Goal: Use online tool/utility: Utilize a website feature to perform a specific function

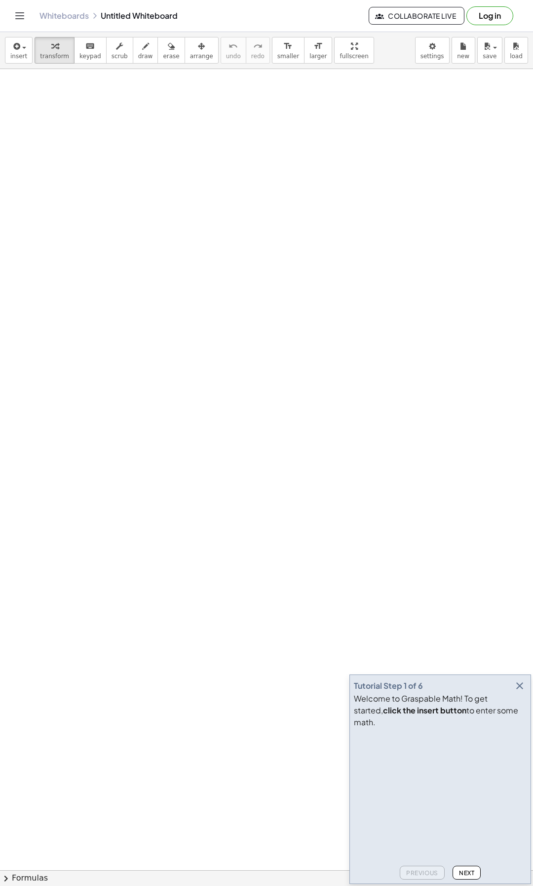
drag, startPoint x: 110, startPoint y: 350, endPoint x: 134, endPoint y: 308, distance: 48.6
click at [142, 279] on div at bounding box center [266, 876] width 533 height 1614
drag, startPoint x: 90, startPoint y: 373, endPoint x: 138, endPoint y: 228, distance: 153.2
click at [138, 228] on div at bounding box center [266, 876] width 533 height 1614
drag, startPoint x: 150, startPoint y: 183, endPoint x: 157, endPoint y: 382, distance: 199.4
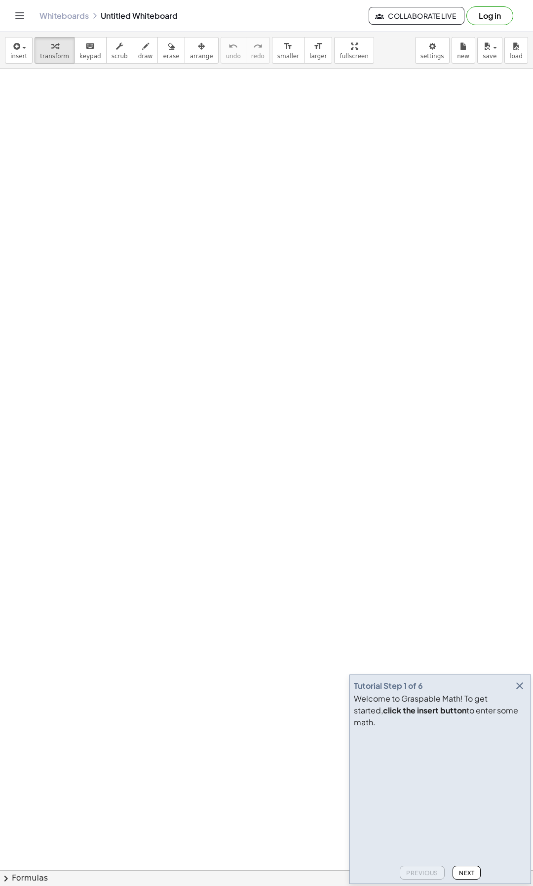
click at [157, 382] on div at bounding box center [266, 876] width 533 height 1614
drag, startPoint x: 143, startPoint y: 208, endPoint x: 149, endPoint y: 223, distance: 17.2
click at [149, 223] on div at bounding box center [266, 876] width 533 height 1614
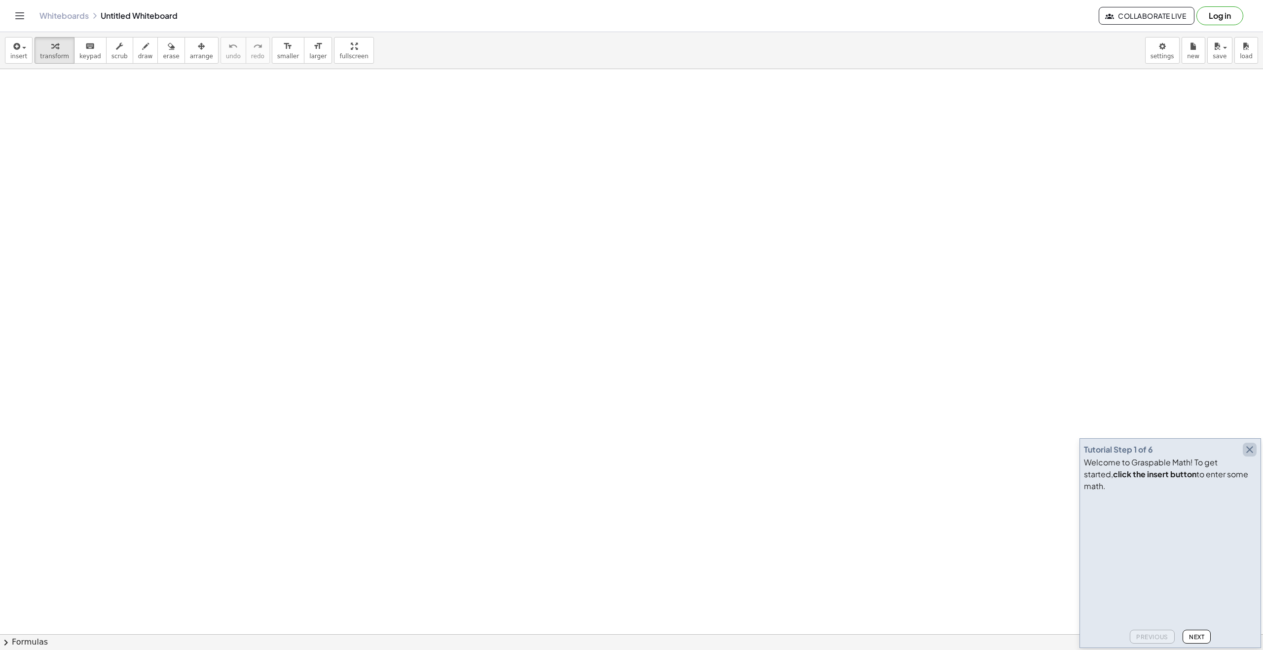
click at [458, 455] on icon "button" at bounding box center [1249, 449] width 12 height 12
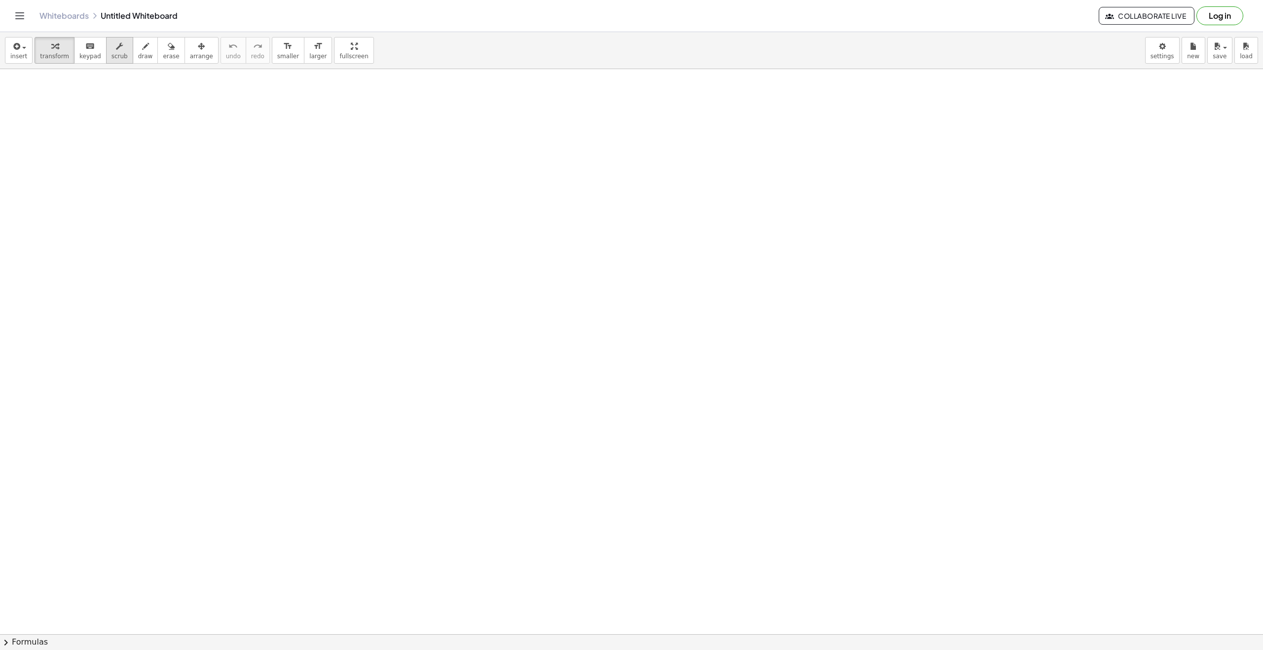
drag, startPoint x: 133, startPoint y: 47, endPoint x: 114, endPoint y: 55, distance: 20.1
click at [142, 47] on icon "button" at bounding box center [145, 46] width 7 height 12
drag, startPoint x: 197, startPoint y: 321, endPoint x: 374, endPoint y: 175, distance: 229.2
drag, startPoint x: 719, startPoint y: 182, endPoint x: 715, endPoint y: 213, distance: 30.4
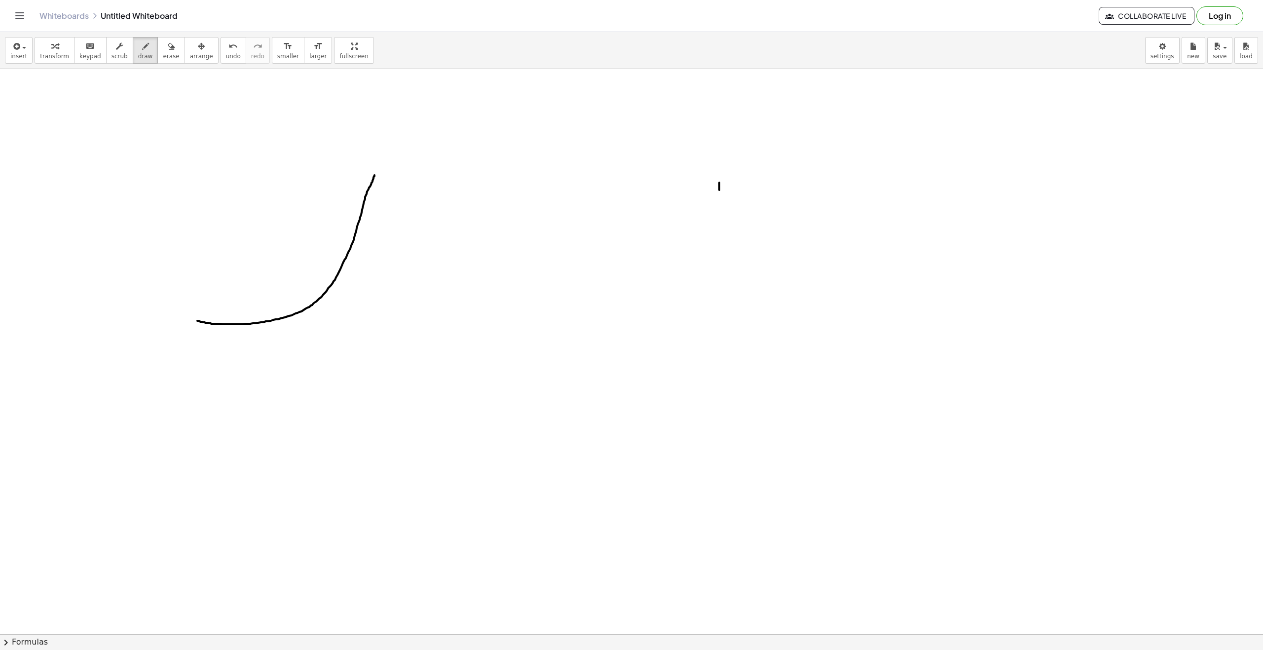
drag, startPoint x: 716, startPoint y: 193, endPoint x: 698, endPoint y: 179, distance: 22.1
drag, startPoint x: 866, startPoint y: 249, endPoint x: 842, endPoint y: 271, distance: 32.1
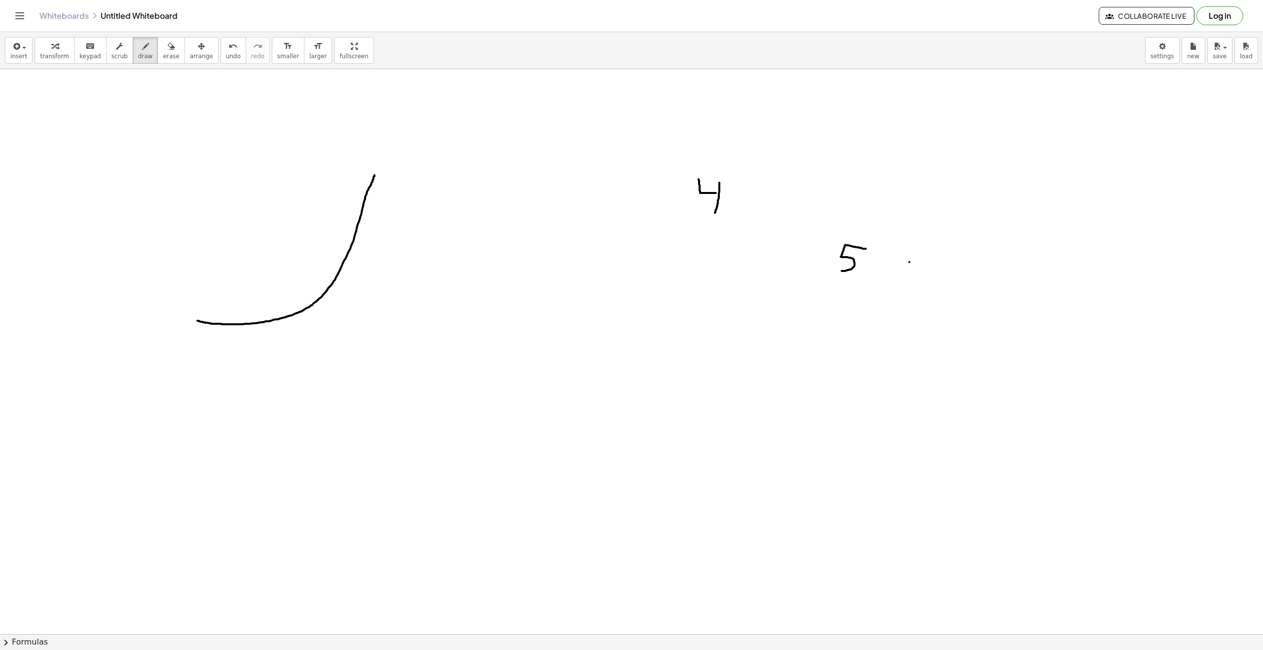
drag, startPoint x: 909, startPoint y: 262, endPoint x: 919, endPoint y: 263, distance: 10.4
drag, startPoint x: 963, startPoint y: 266, endPoint x: 974, endPoint y: 271, distance: 11.5
drag, startPoint x: 645, startPoint y: 404, endPoint x: 669, endPoint y: 360, distance: 50.1
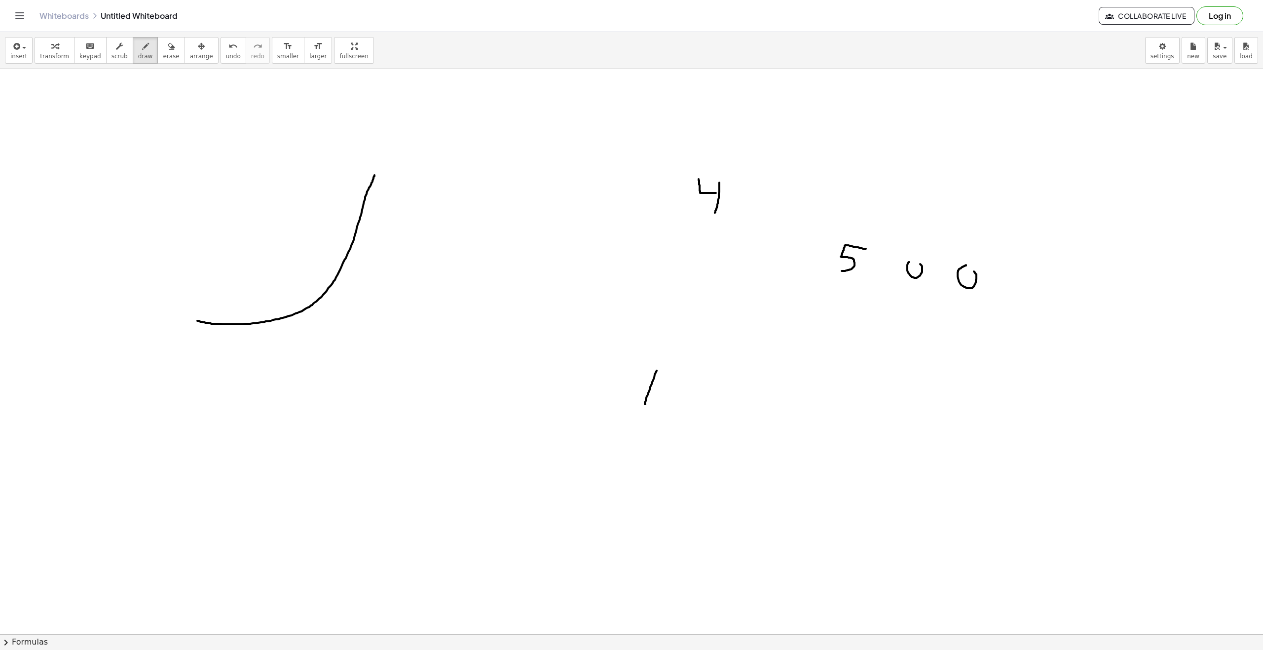
drag, startPoint x: 653, startPoint y: 378, endPoint x: 669, endPoint y: 378, distance: 16.8
drag, startPoint x: 686, startPoint y: 371, endPoint x: 694, endPoint y: 401, distance: 30.8
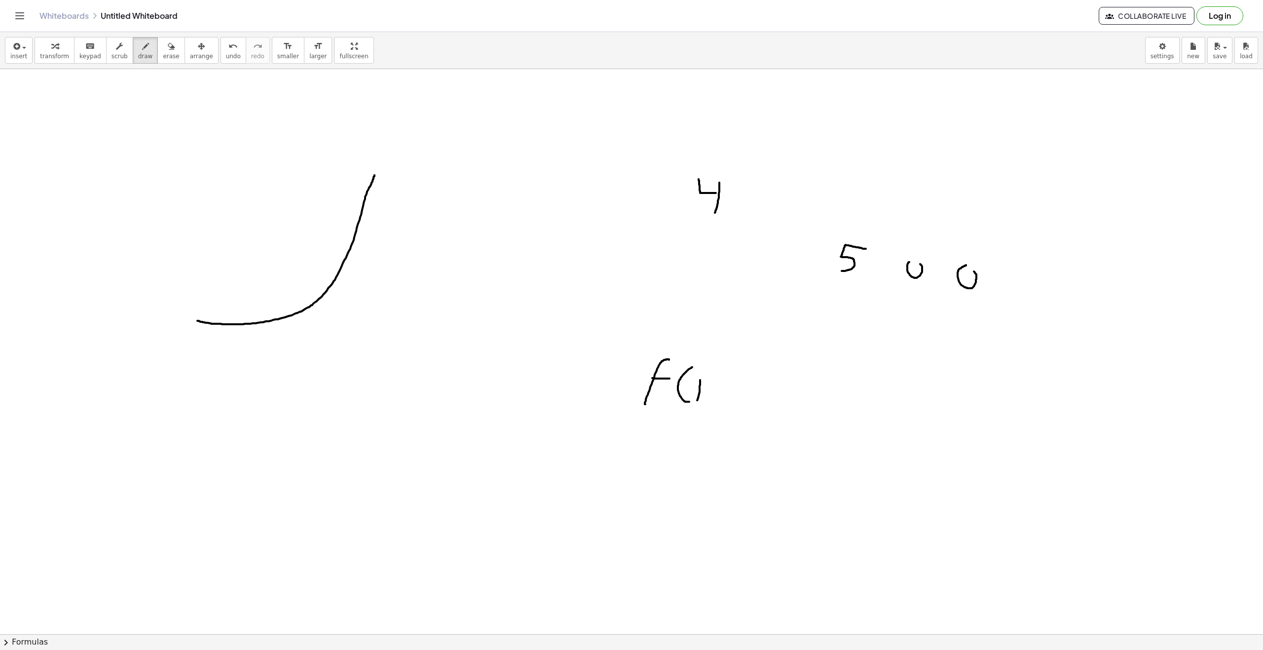
drag, startPoint x: 698, startPoint y: 398, endPoint x: 700, endPoint y: 378, distance: 19.8
drag, startPoint x: 696, startPoint y: 385, endPoint x: 707, endPoint y: 386, distance: 10.9
drag, startPoint x: 710, startPoint y: 367, endPoint x: 708, endPoint y: 400, distance: 32.2
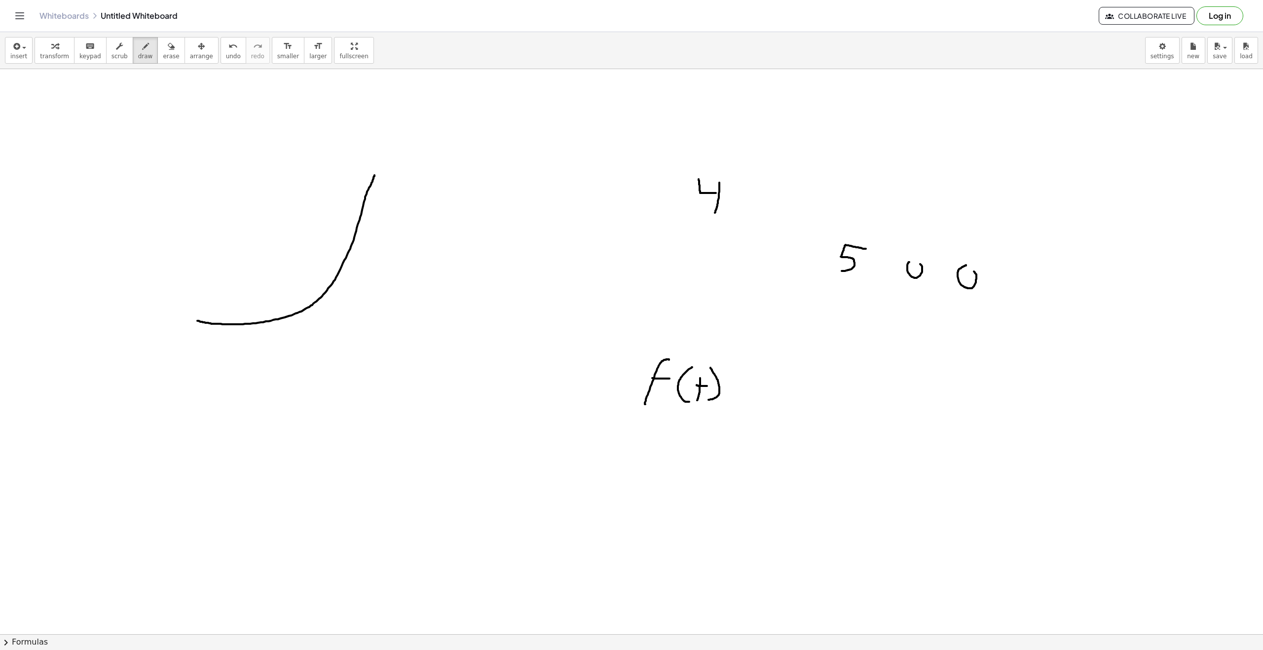
drag, startPoint x: 741, startPoint y: 394, endPoint x: 758, endPoint y: 394, distance: 17.3
drag, startPoint x: 747, startPoint y: 382, endPoint x: 781, endPoint y: 392, distance: 35.4
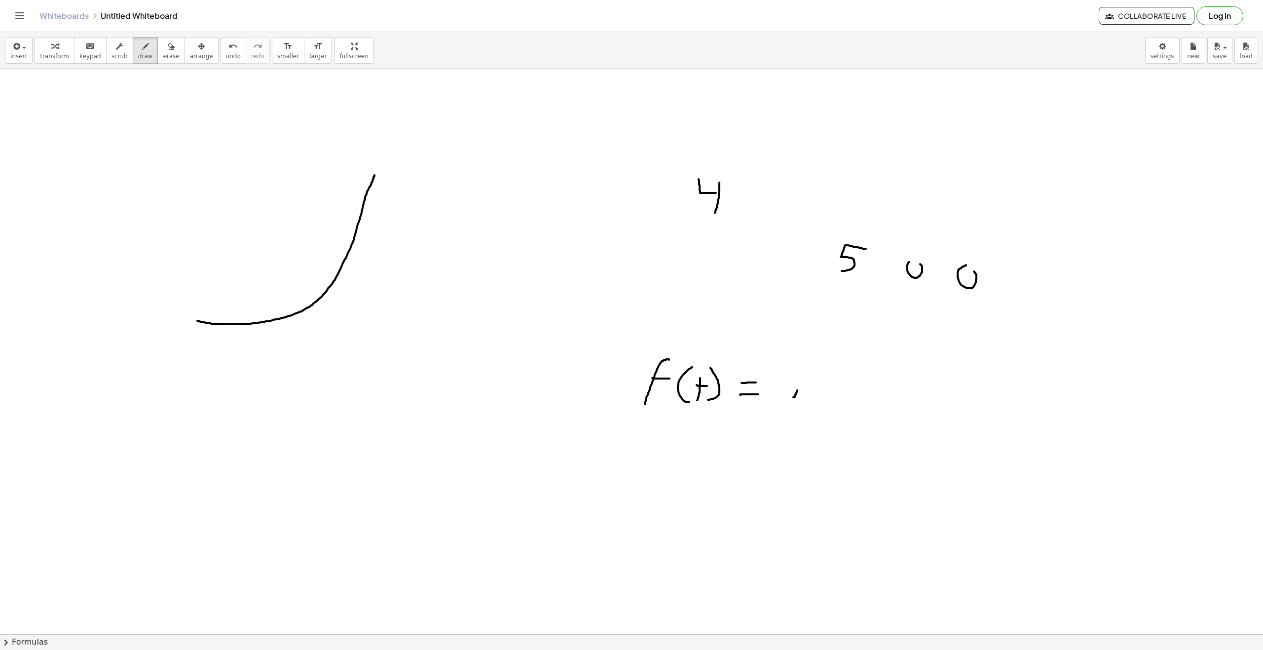
drag, startPoint x: 793, startPoint y: 397, endPoint x: 801, endPoint y: 372, distance: 26.4
drag, startPoint x: 801, startPoint y: 377, endPoint x: 790, endPoint y: 361, distance: 19.6
drag, startPoint x: 784, startPoint y: 358, endPoint x: 794, endPoint y: 388, distance: 31.7
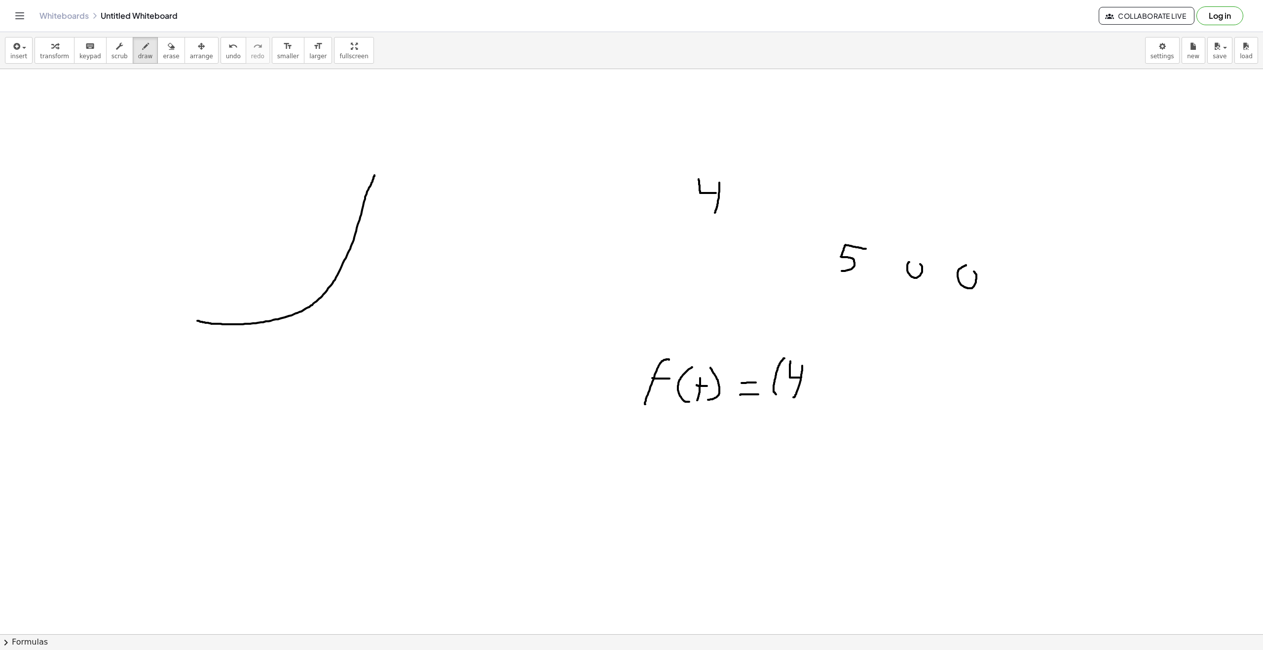
drag, startPoint x: 808, startPoint y: 358, endPoint x: 809, endPoint y: 400, distance: 42.4
drag, startPoint x: 717, startPoint y: 503, endPoint x: 728, endPoint y: 470, distance: 34.9
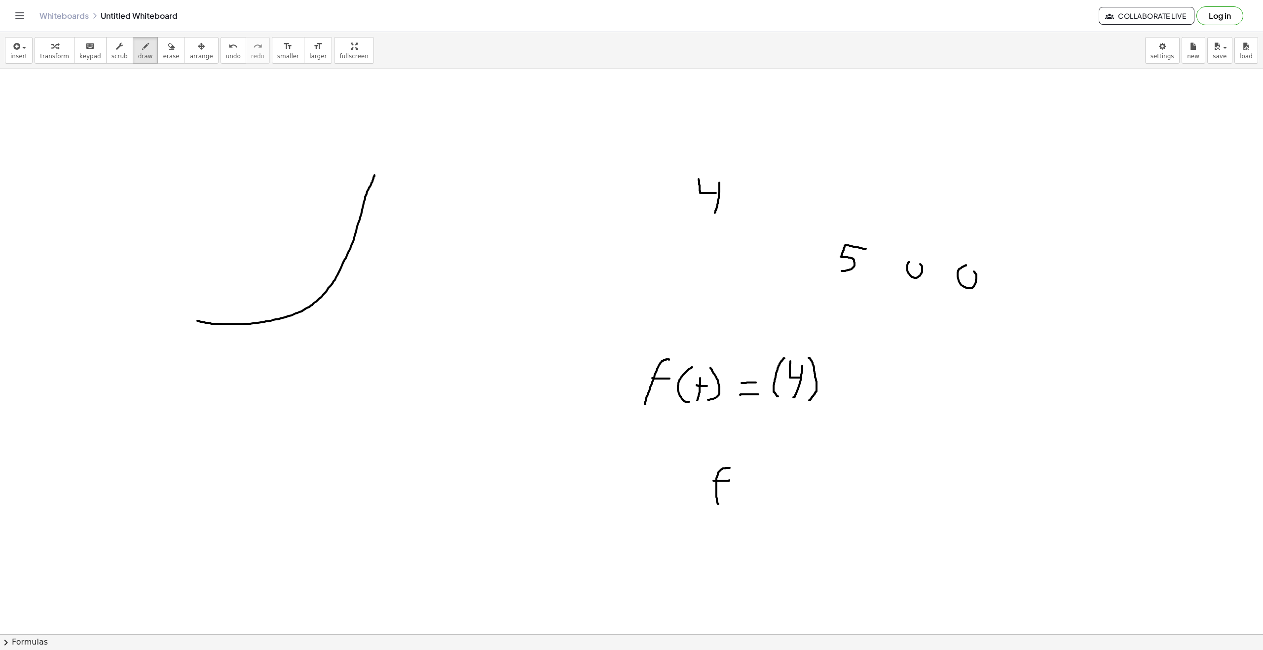
drag, startPoint x: 729, startPoint y: 480, endPoint x: 747, endPoint y: 475, distance: 18.4
drag, startPoint x: 749, startPoint y: 472, endPoint x: 756, endPoint y: 500, distance: 28.9
drag, startPoint x: 765, startPoint y: 489, endPoint x: 764, endPoint y: 483, distance: 5.6
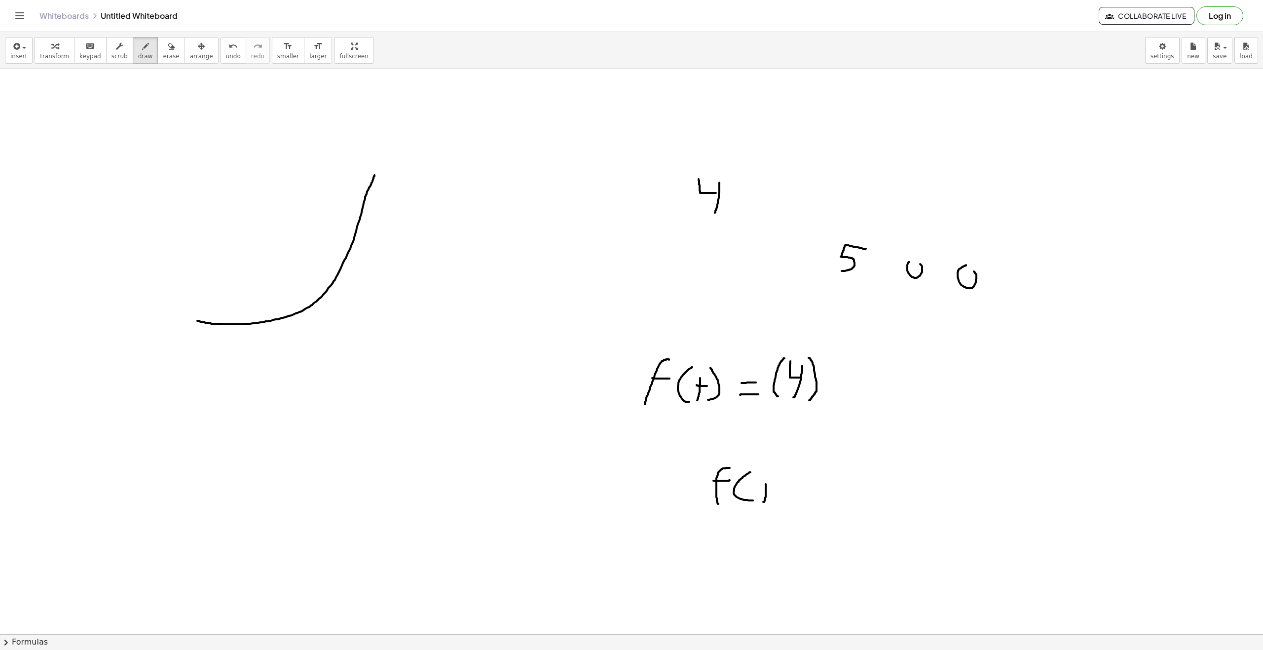
drag, startPoint x: 757, startPoint y: 490, endPoint x: 773, endPoint y: 491, distance: 16.3
drag, startPoint x: 782, startPoint y: 471, endPoint x: 790, endPoint y: 509, distance: 38.7
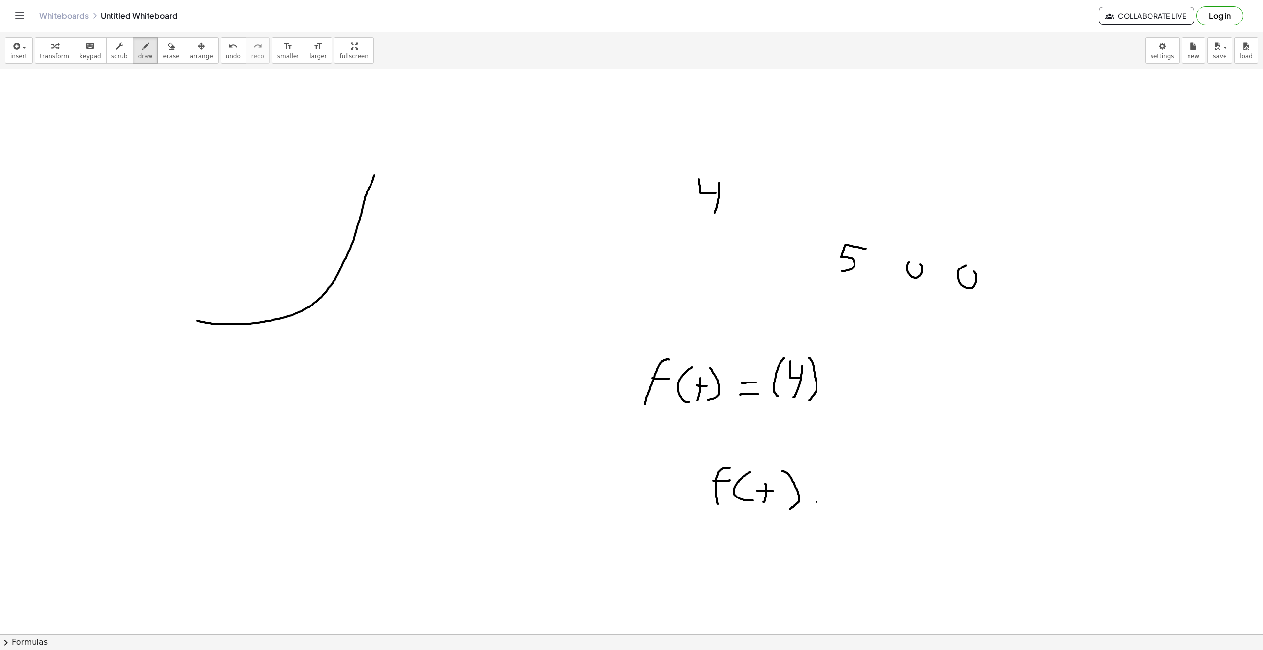
drag, startPoint x: 816, startPoint y: 502, endPoint x: 826, endPoint y: 500, distance: 10.0
drag, startPoint x: 818, startPoint y: 488, endPoint x: 831, endPoint y: 488, distance: 12.8
drag, startPoint x: 976, startPoint y: 458, endPoint x: 978, endPoint y: 487, distance: 28.7
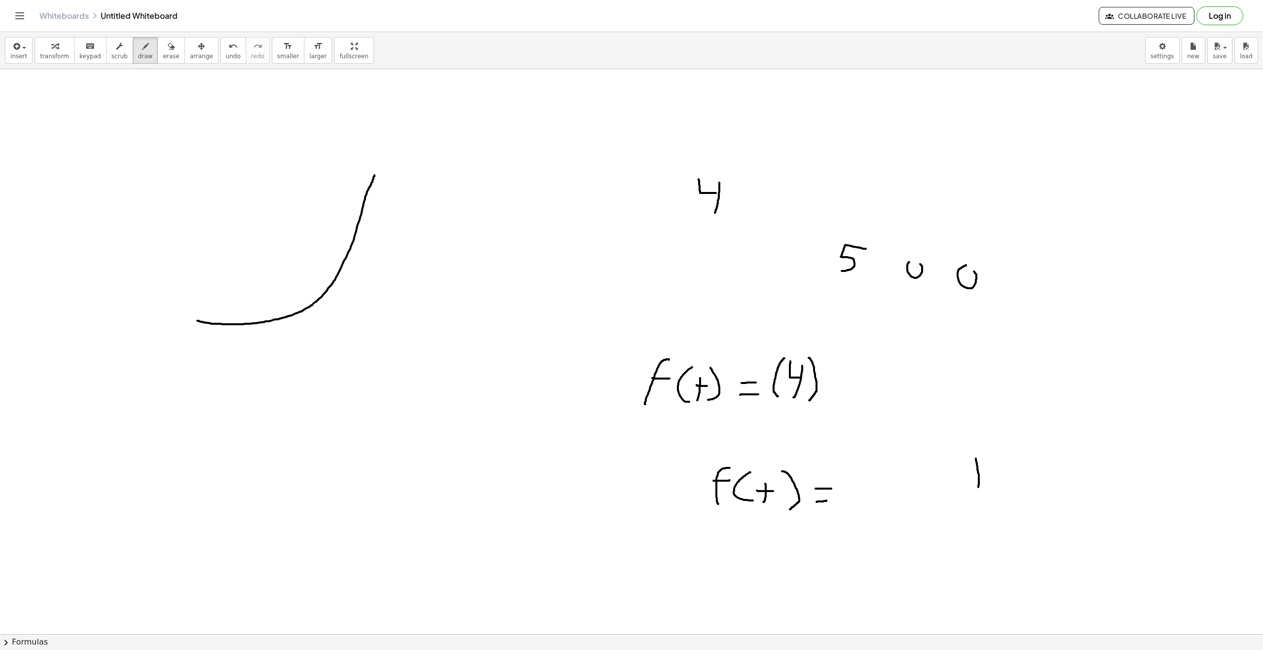
drag, startPoint x: 978, startPoint y: 473, endPoint x: 966, endPoint y: 459, distance: 18.9
drag, startPoint x: 951, startPoint y: 452, endPoint x: 952, endPoint y: 491, distance: 39.5
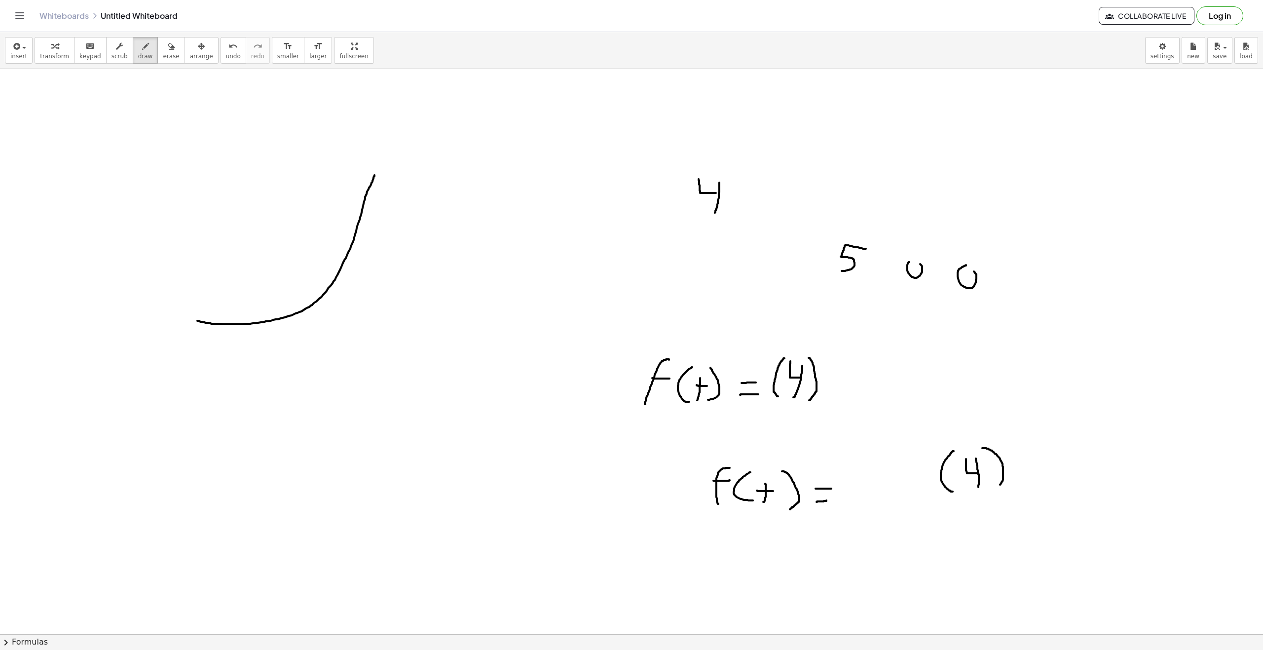
drag
drag, startPoint x: 866, startPoint y: 467, endPoint x: 860, endPoint y: 481, distance: 15.3
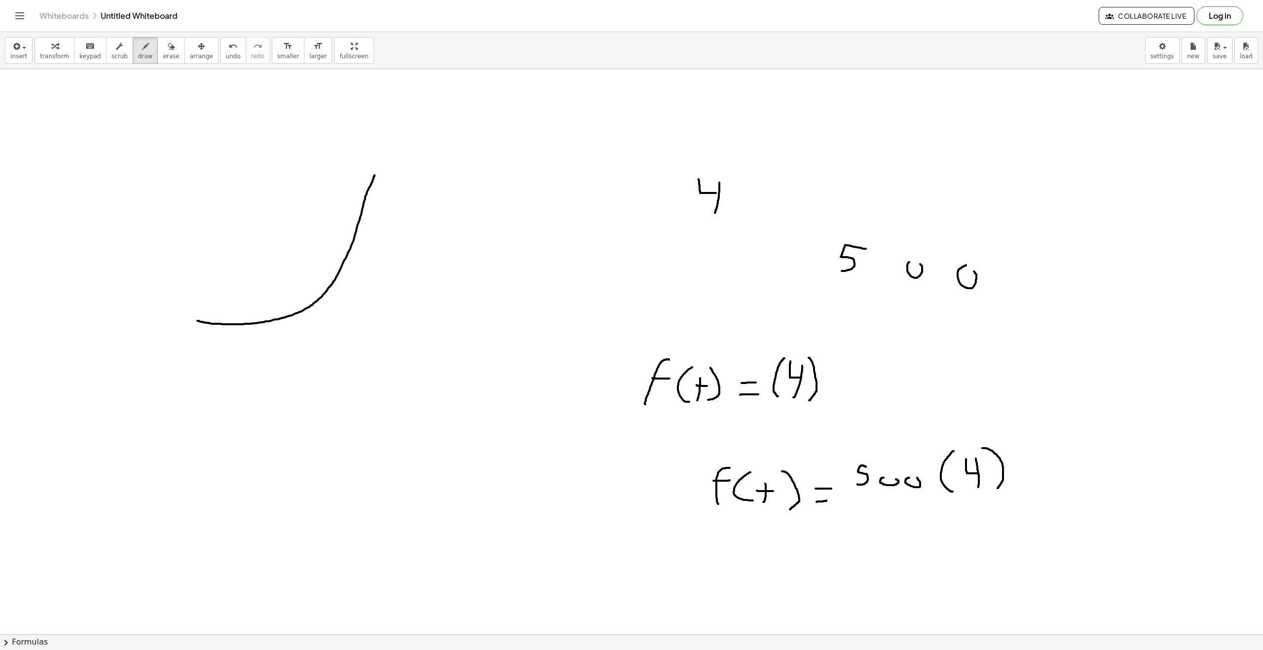
drag, startPoint x: 681, startPoint y: 578, endPoint x: 697, endPoint y: 553, distance: 29.1
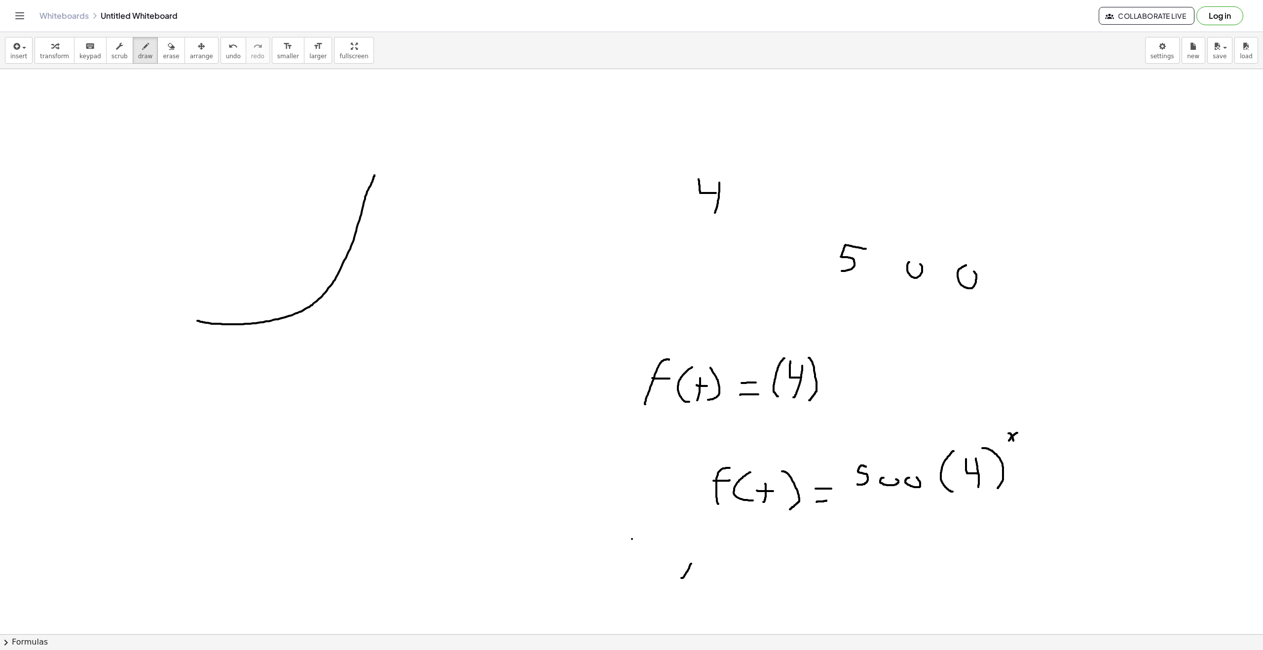
drag, startPoint x: 711, startPoint y: 554, endPoint x: 727, endPoint y: 573, distance: 24.6
drag, startPoint x: 618, startPoint y: 577, endPoint x: 621, endPoint y: 556, distance: 21.0
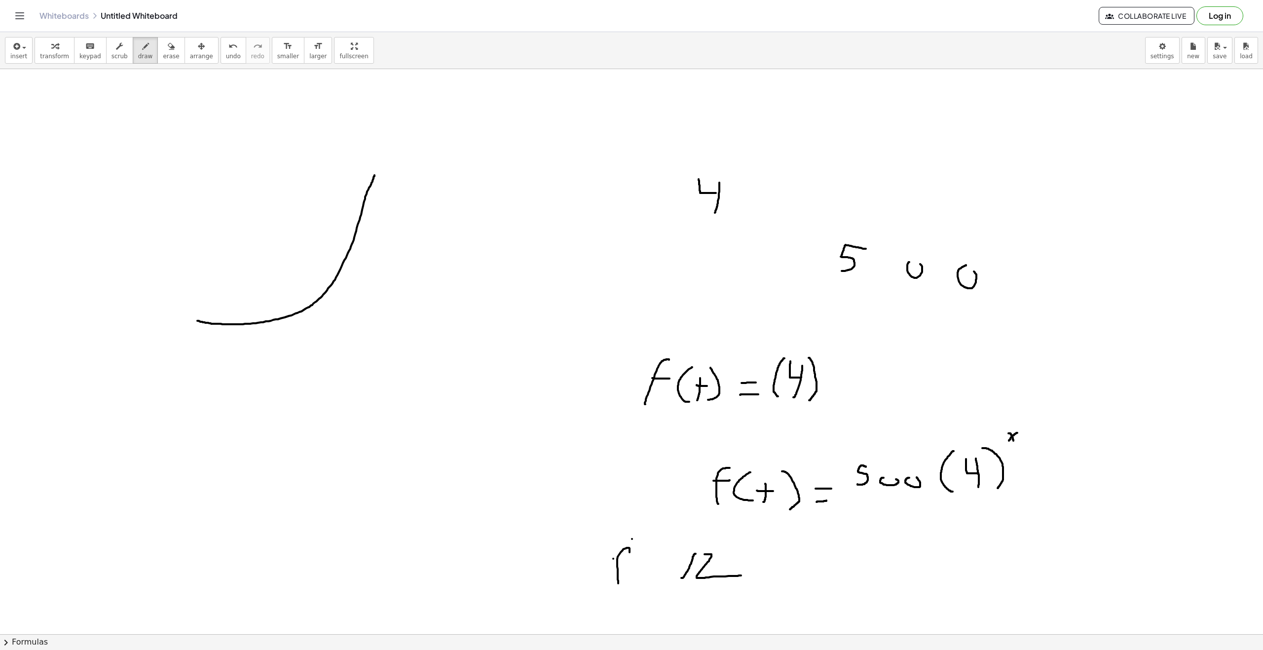
drag, startPoint x: 613, startPoint y: 558, endPoint x: 646, endPoint y: 557, distance: 33.1
drag, startPoint x: 655, startPoint y: 562, endPoint x: 679, endPoint y: 589, distance: 36.0
drag, startPoint x: 745, startPoint y: 557, endPoint x: 744, endPoint y: 585, distance: 27.6
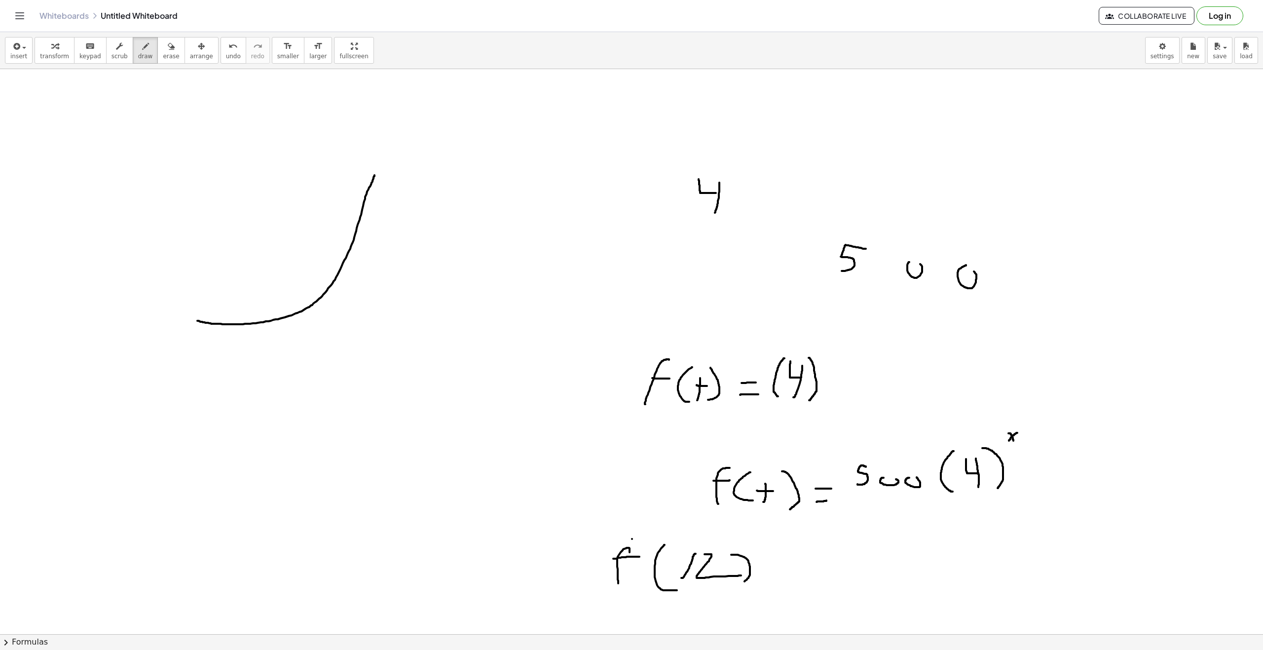
drag, startPoint x: 773, startPoint y: 584, endPoint x: 800, endPoint y: 584, distance: 26.1
drag, startPoint x: 780, startPoint y: 572, endPoint x: 801, endPoint y: 570, distance: 21.8
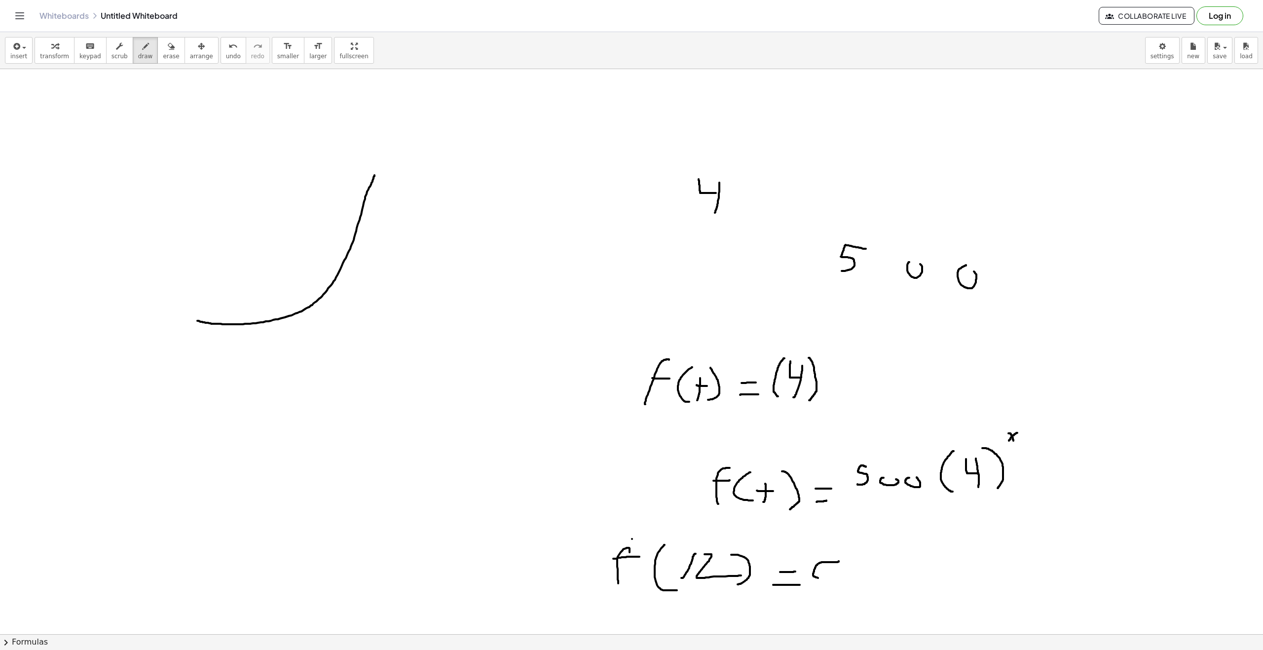
drag, startPoint x: 838, startPoint y: 561, endPoint x: 813, endPoint y: 591, distance: 39.5
drag, startPoint x: 846, startPoint y: 582, endPoint x: 854, endPoint y: 586, distance: 9.1
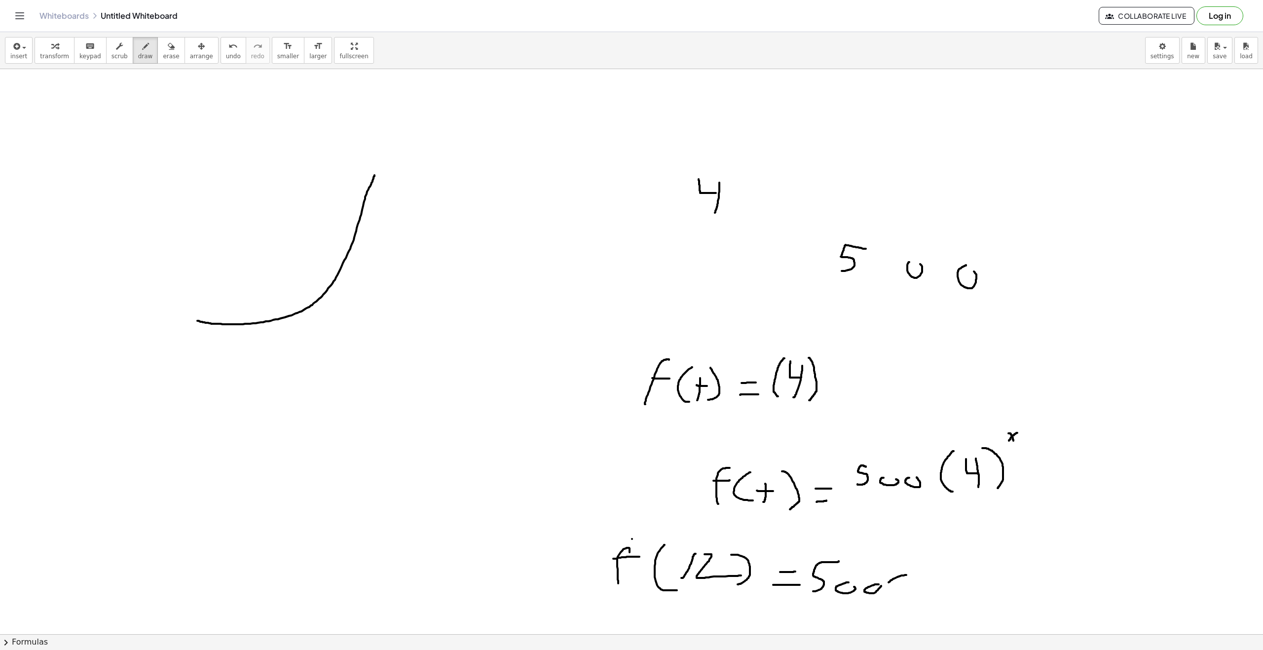
drag, startPoint x: 894, startPoint y: 578, endPoint x: 928, endPoint y: 589, distance: 35.7
drag, startPoint x: 932, startPoint y: 582, endPoint x: 927, endPoint y: 593, distance: 13.0
drag, startPoint x: 930, startPoint y: 585, endPoint x: 925, endPoint y: 576, distance: 10.6
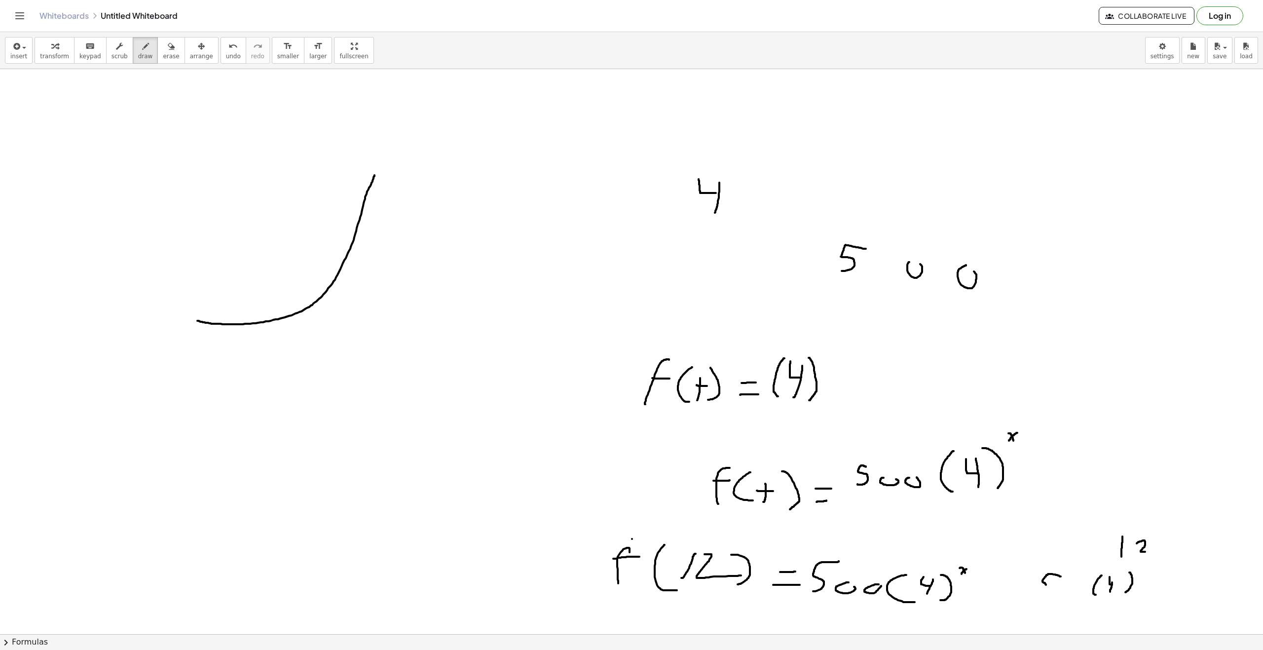
click at [458, 52] on div "insert select one: Math Expression Function Text Youtube Video Graphing Geometr…" at bounding box center [631, 50] width 1263 height 37
